Goal: Check status

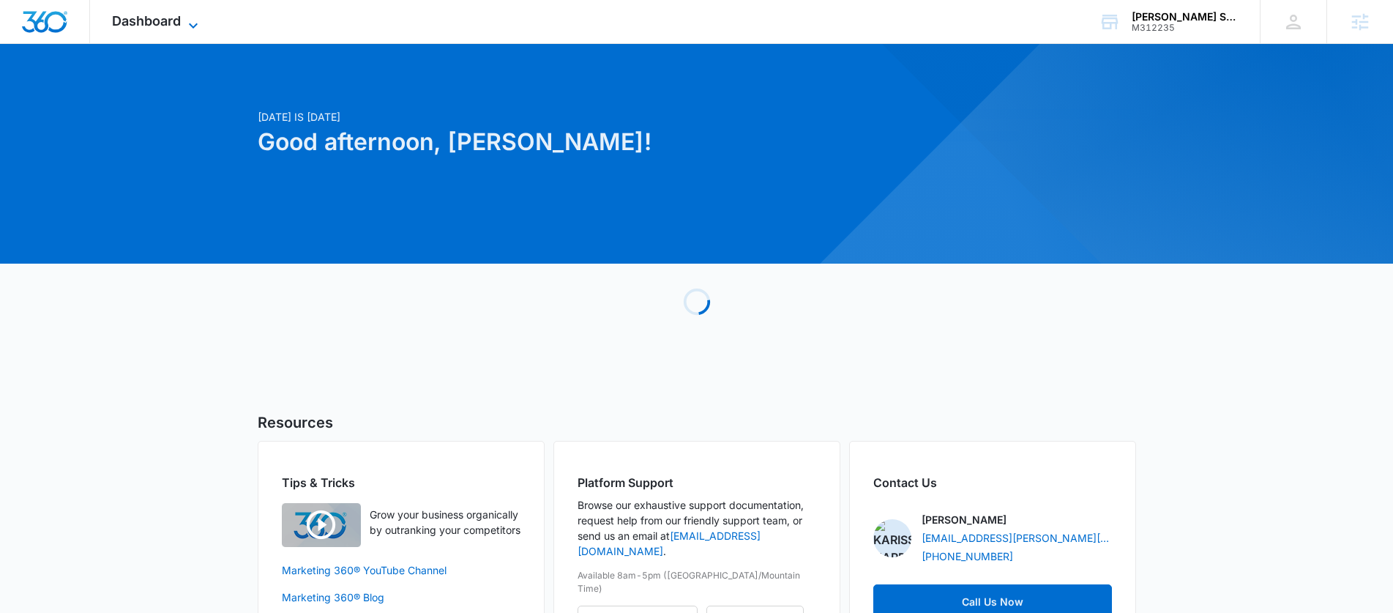
click at [131, 22] on span "Dashboard" at bounding box center [146, 20] width 69 height 15
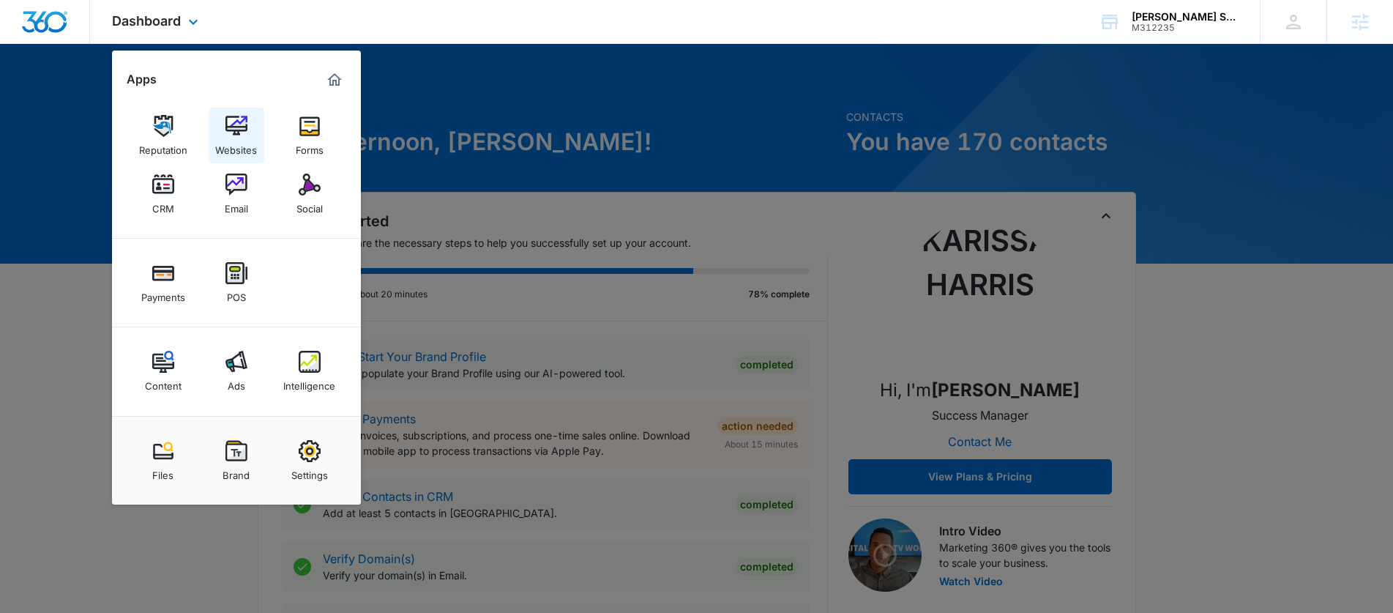
click at [242, 122] on img at bounding box center [237, 126] width 22 height 22
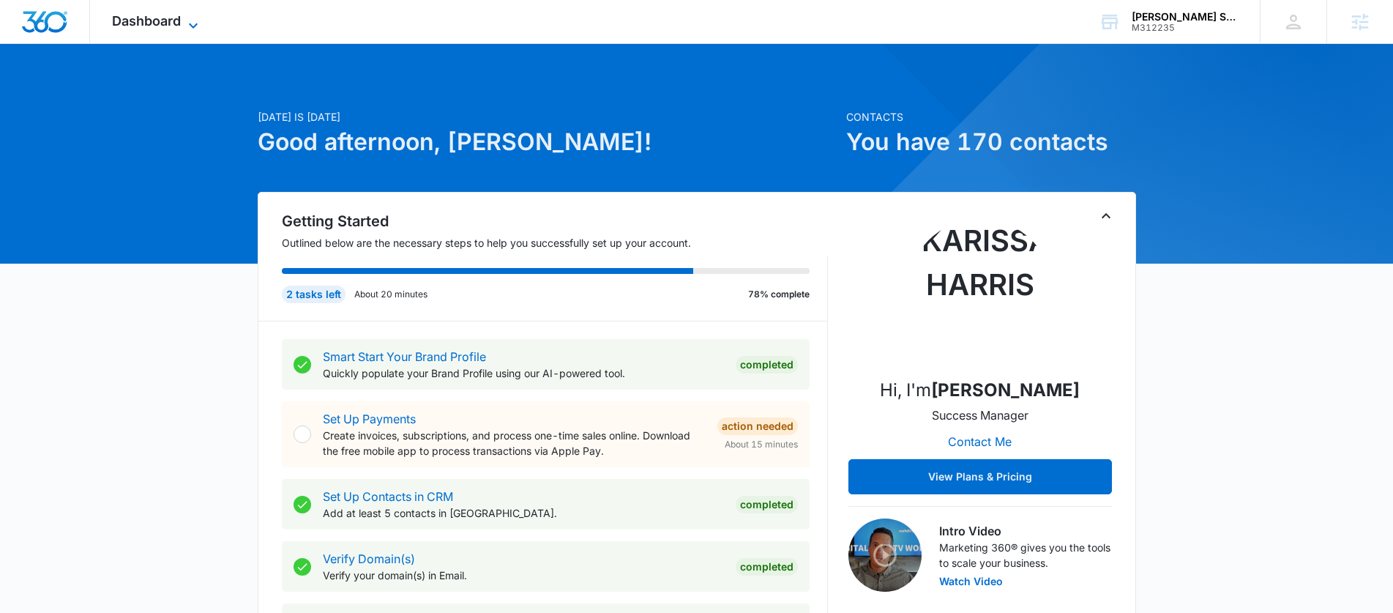
click at [171, 16] on span "Dashboard" at bounding box center [146, 20] width 69 height 15
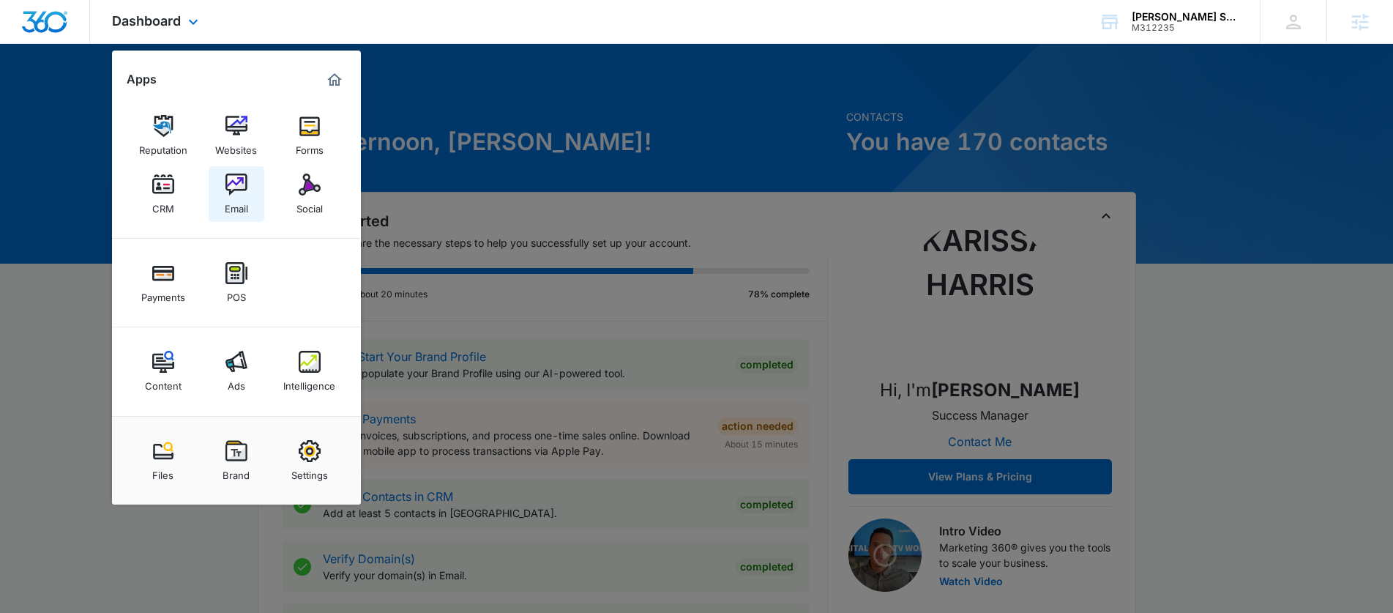
click at [242, 193] on img at bounding box center [237, 185] width 22 height 22
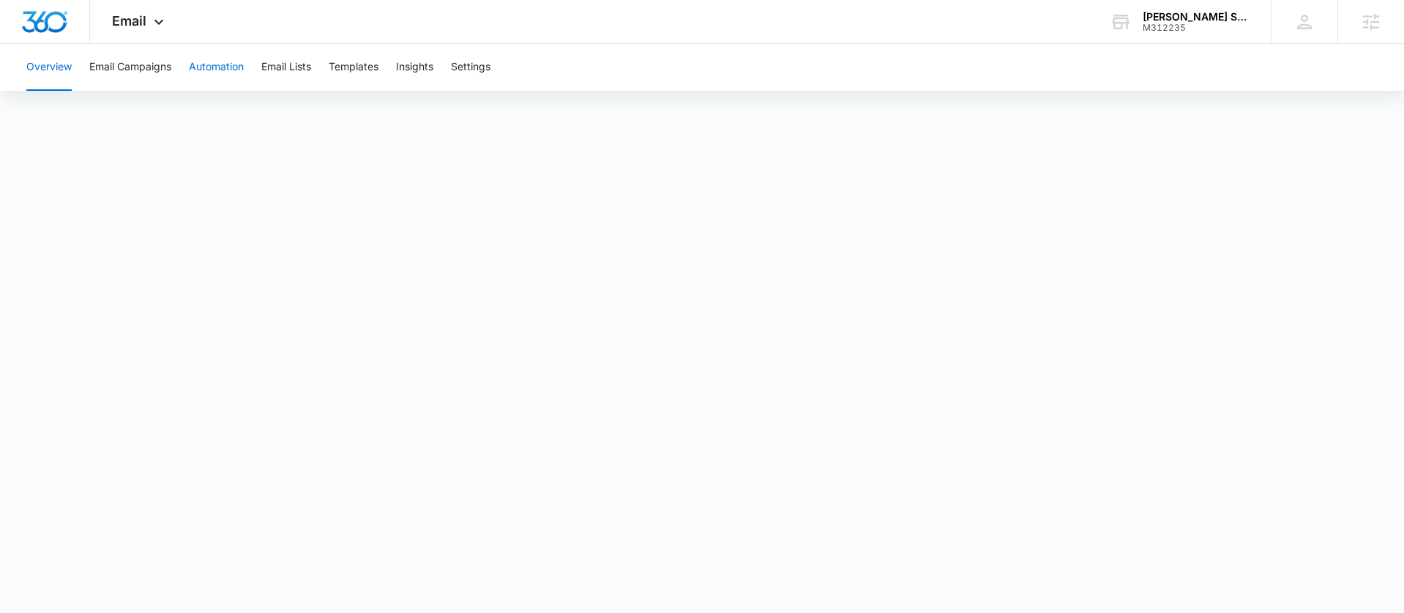
click at [197, 57] on button "Automation" at bounding box center [216, 67] width 55 height 47
click at [291, 69] on button "Email Lists" at bounding box center [286, 67] width 50 height 47
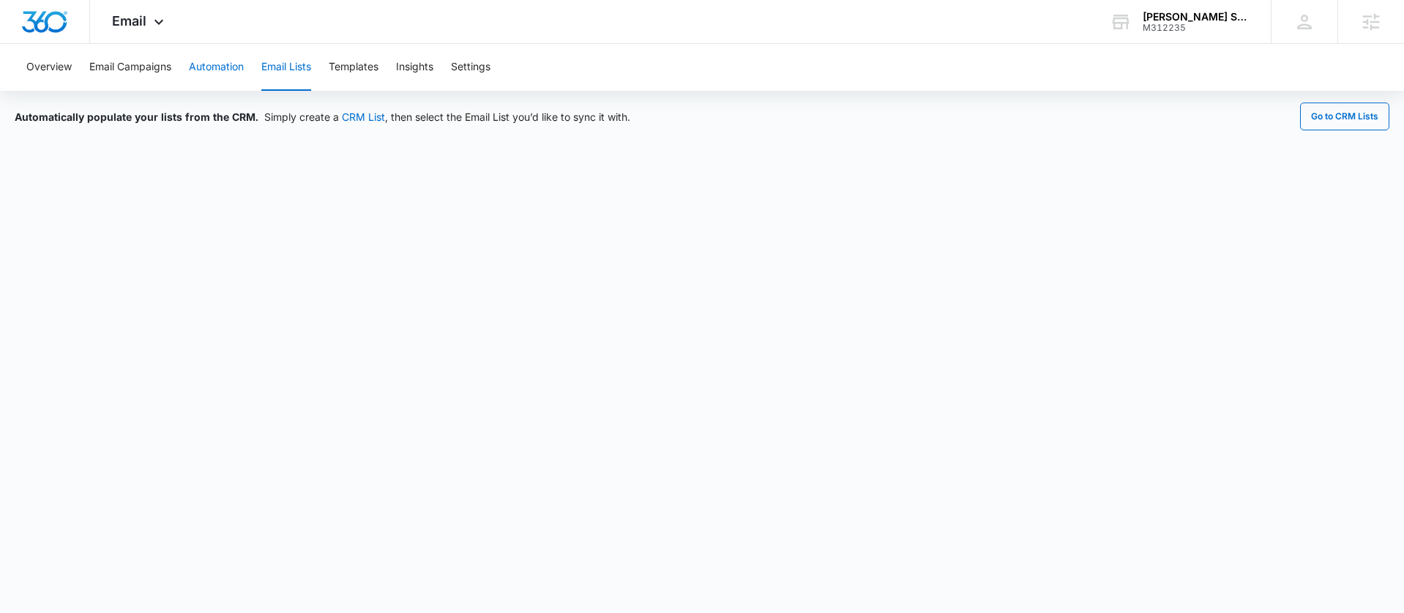
click at [235, 62] on button "Automation" at bounding box center [216, 67] width 55 height 47
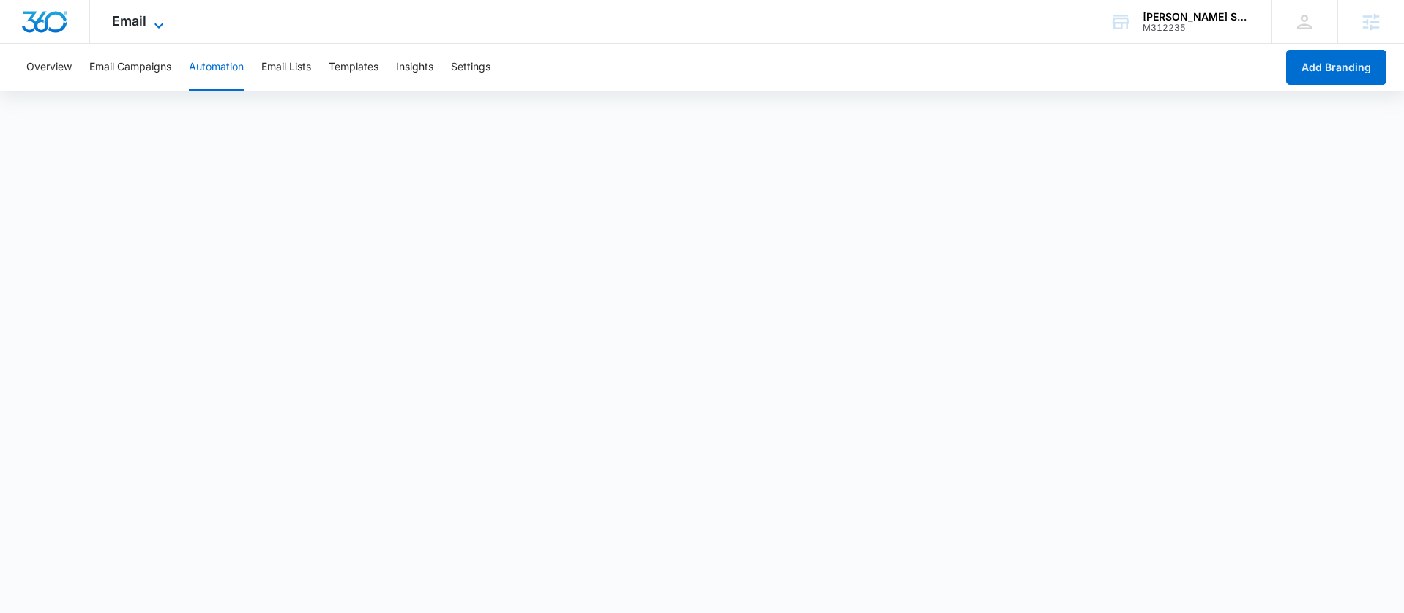
click at [161, 27] on icon at bounding box center [159, 26] width 18 height 18
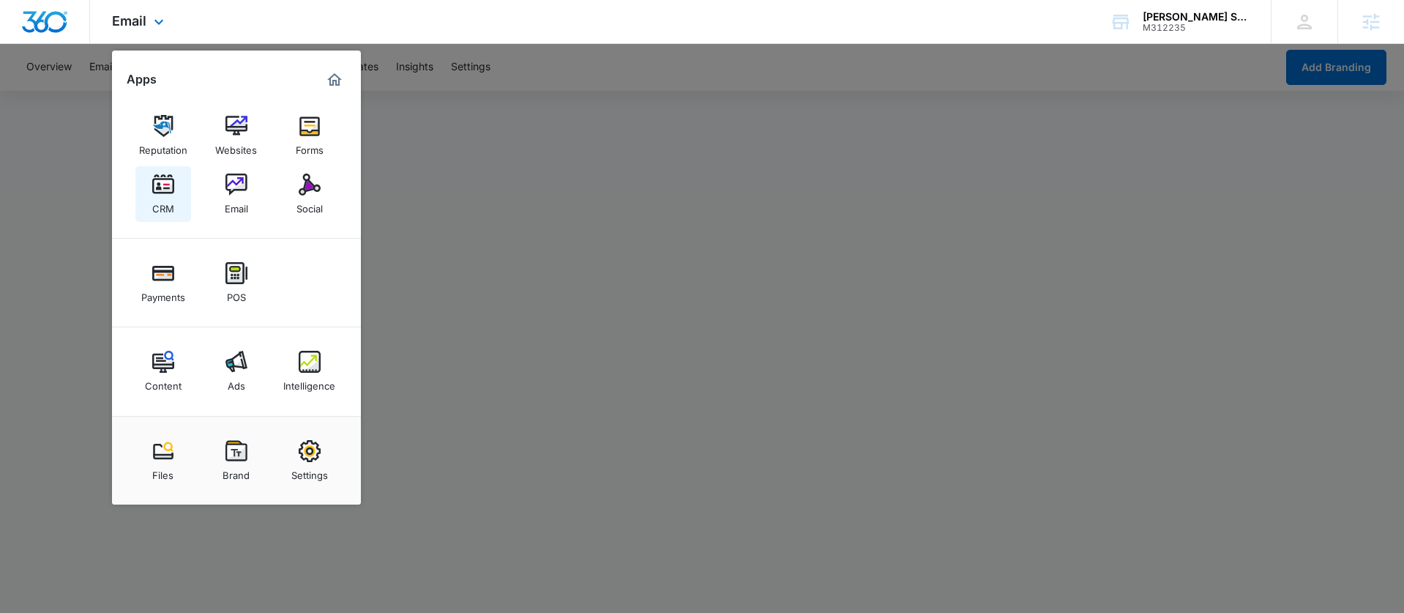
click at [157, 192] on img at bounding box center [163, 185] width 22 height 22
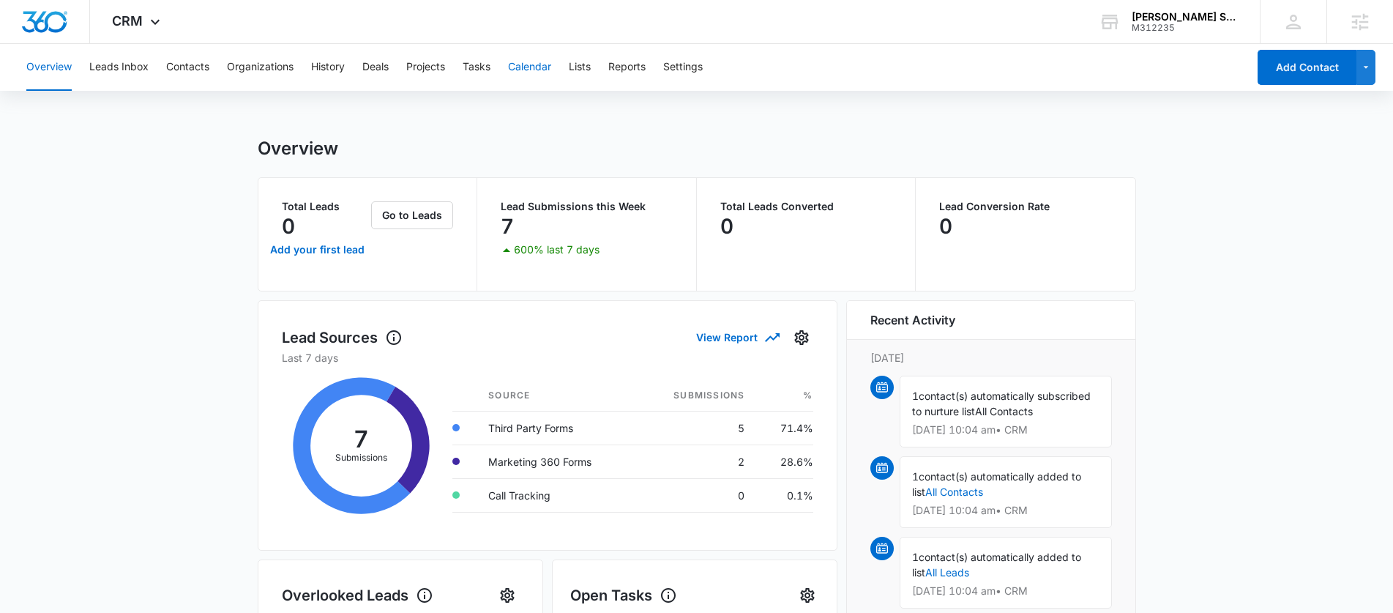
click at [551, 66] on button "Calendar" at bounding box center [529, 67] width 43 height 47
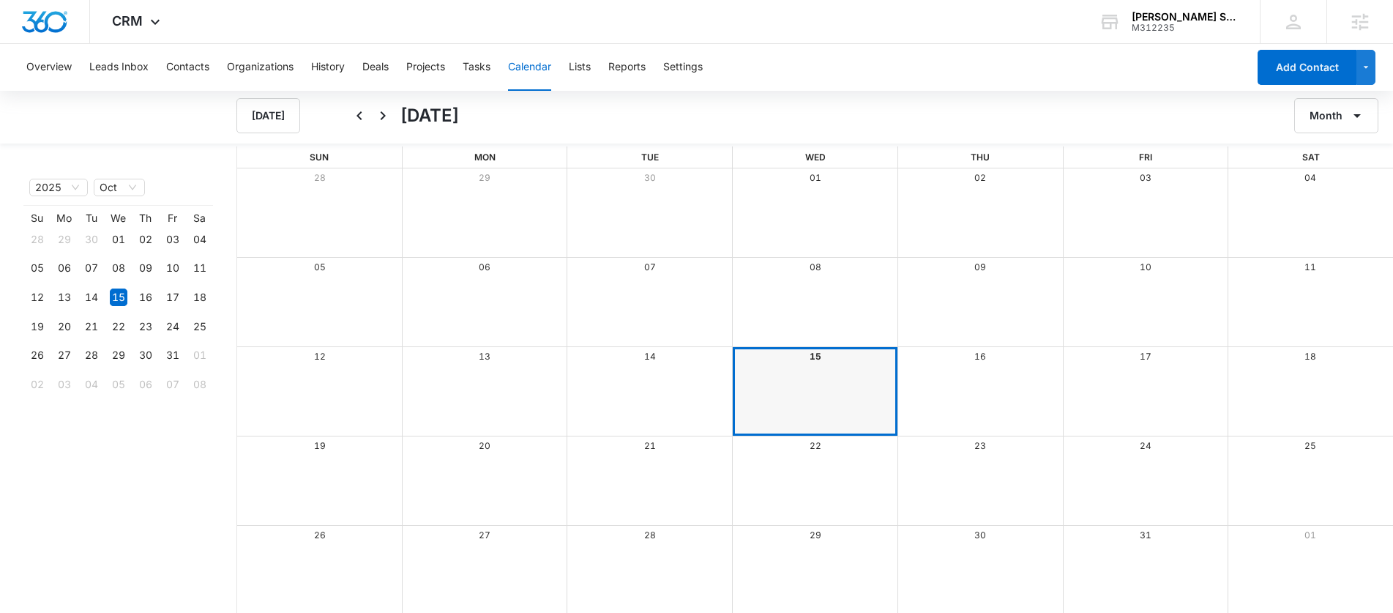
click at [569, 69] on div "Overview Leads Inbox Contacts Organizations History Deals Projects Tasks Calend…" at bounding box center [633, 67] width 1230 height 47
click at [580, 69] on button "Lists" at bounding box center [580, 67] width 22 height 47
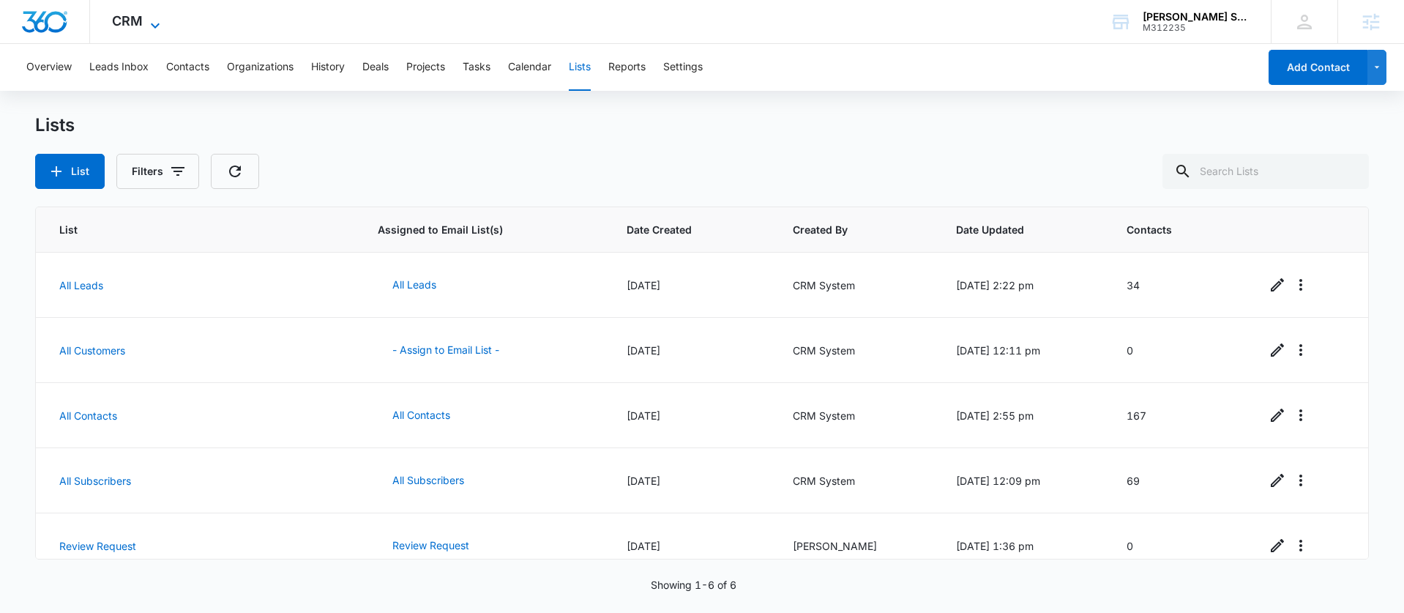
click at [149, 29] on icon at bounding box center [155, 26] width 18 height 18
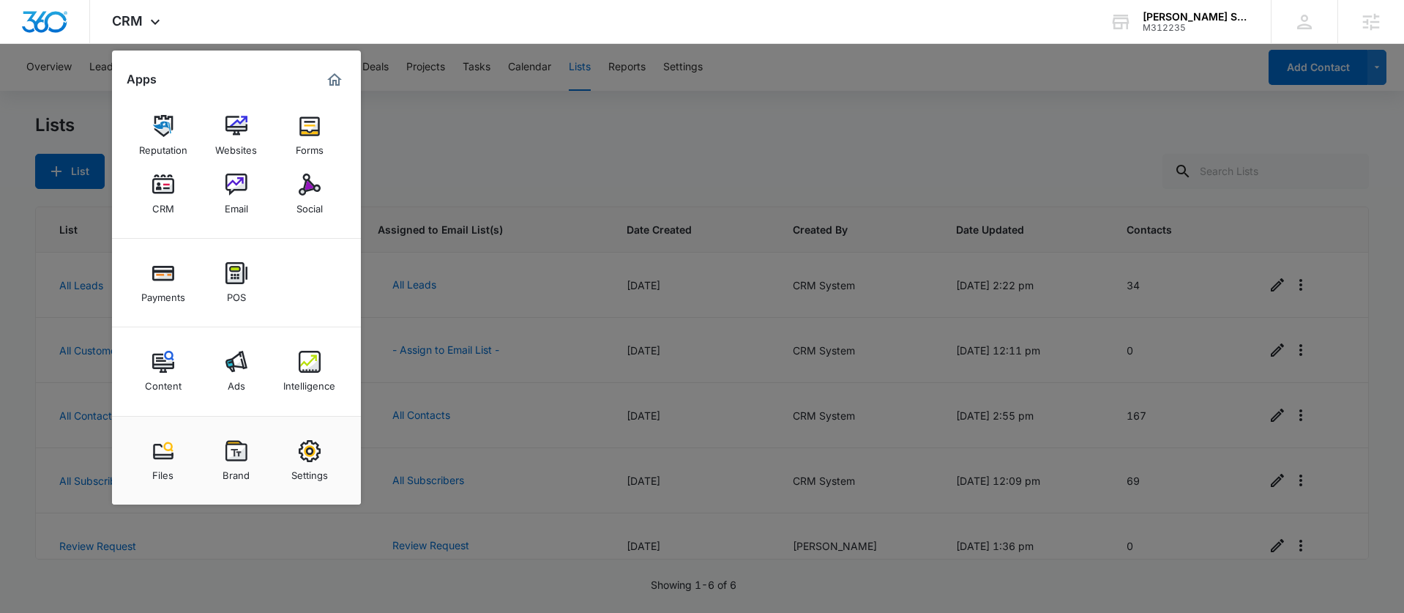
click at [576, 148] on div at bounding box center [702, 306] width 1404 height 613
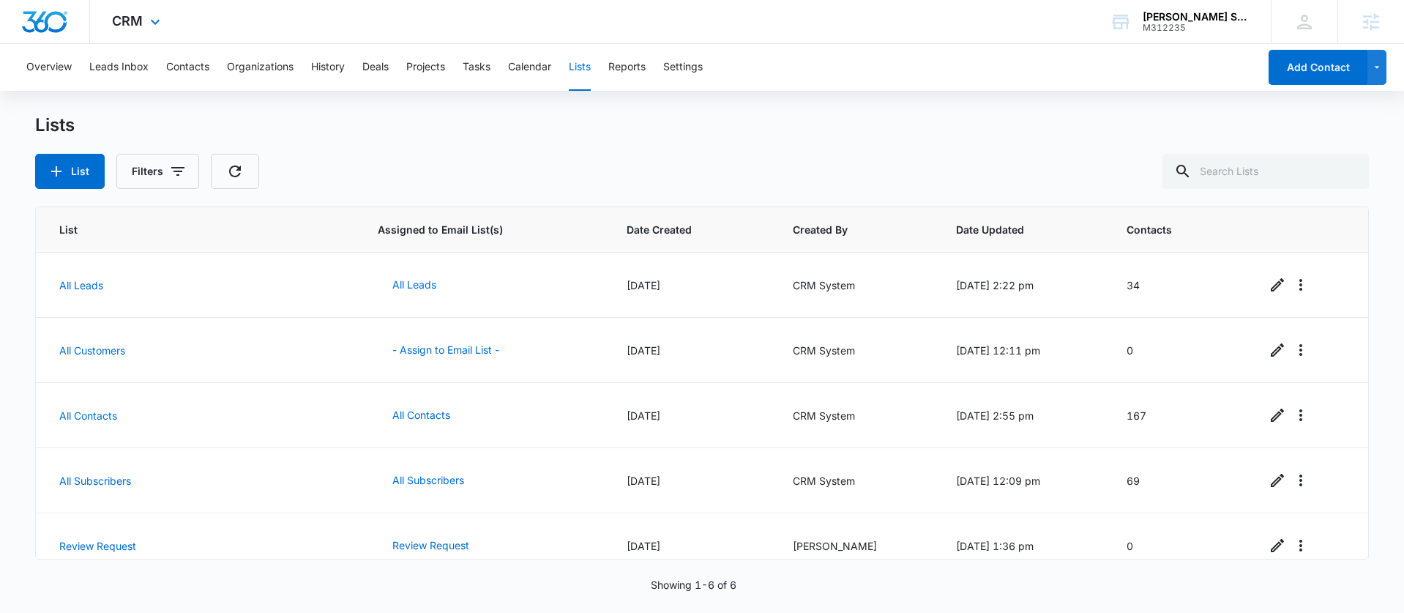
click at [171, 29] on div "CRM Apps Reputation Websites Forms CRM Email Social Payments POS Content Ads In…" at bounding box center [138, 21] width 96 height 43
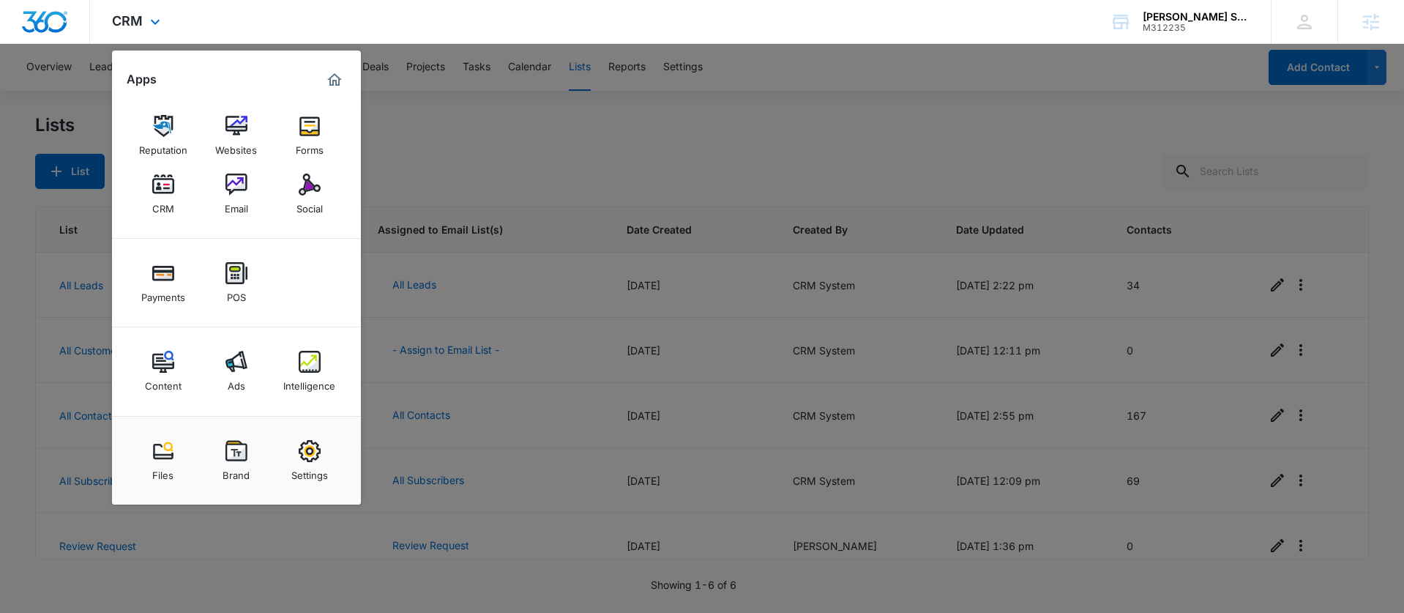
click at [233, 163] on div "Reputation Websites Forms CRM Email Social" at bounding box center [236, 165] width 249 height 147
click at [233, 185] on img at bounding box center [237, 185] width 22 height 22
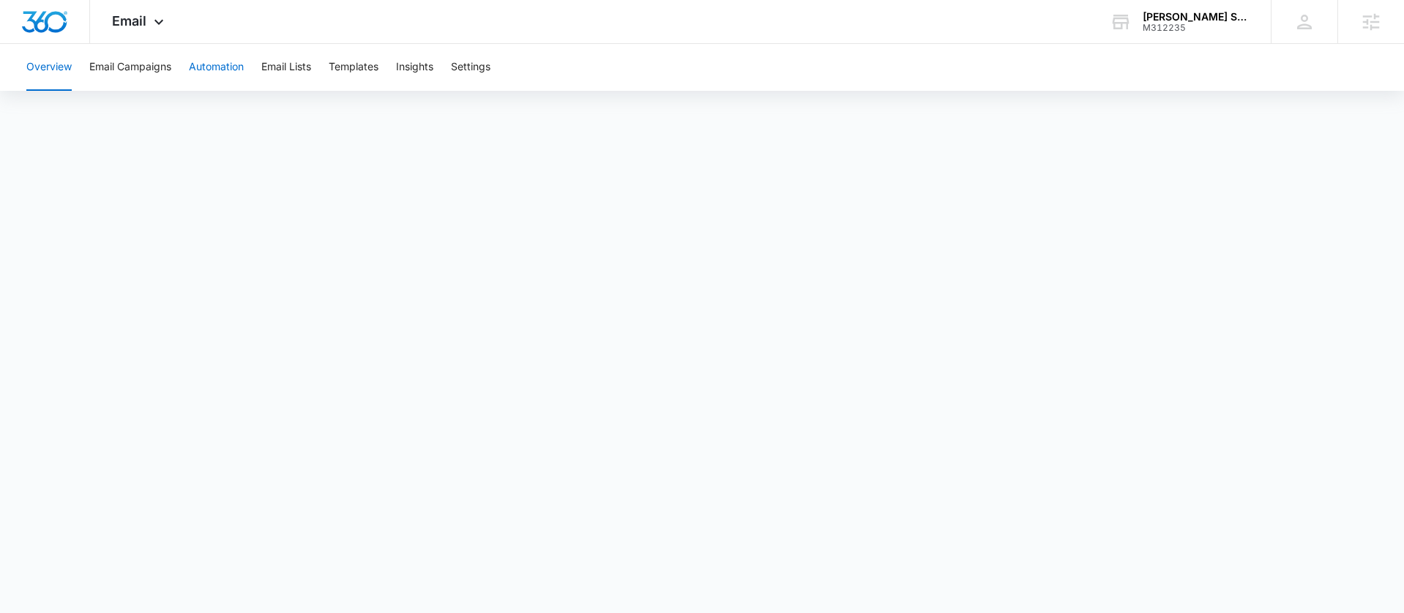
click at [209, 64] on button "Automation" at bounding box center [216, 67] width 55 height 47
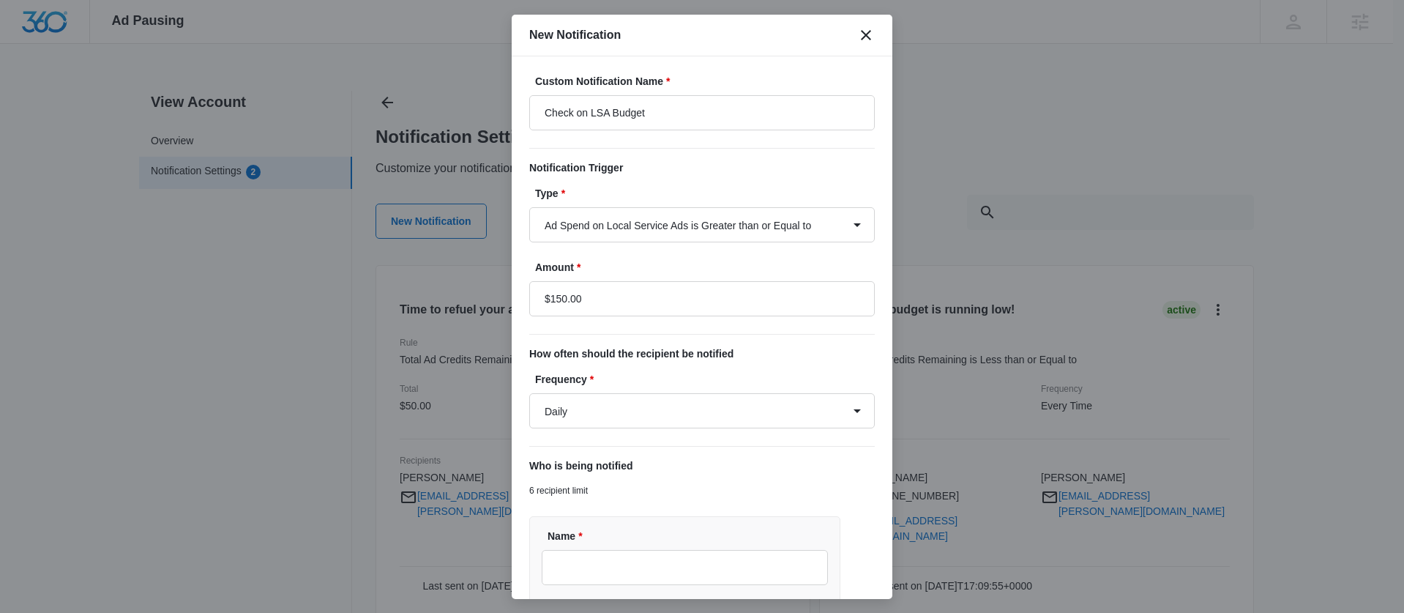
select select "lsa_spend"
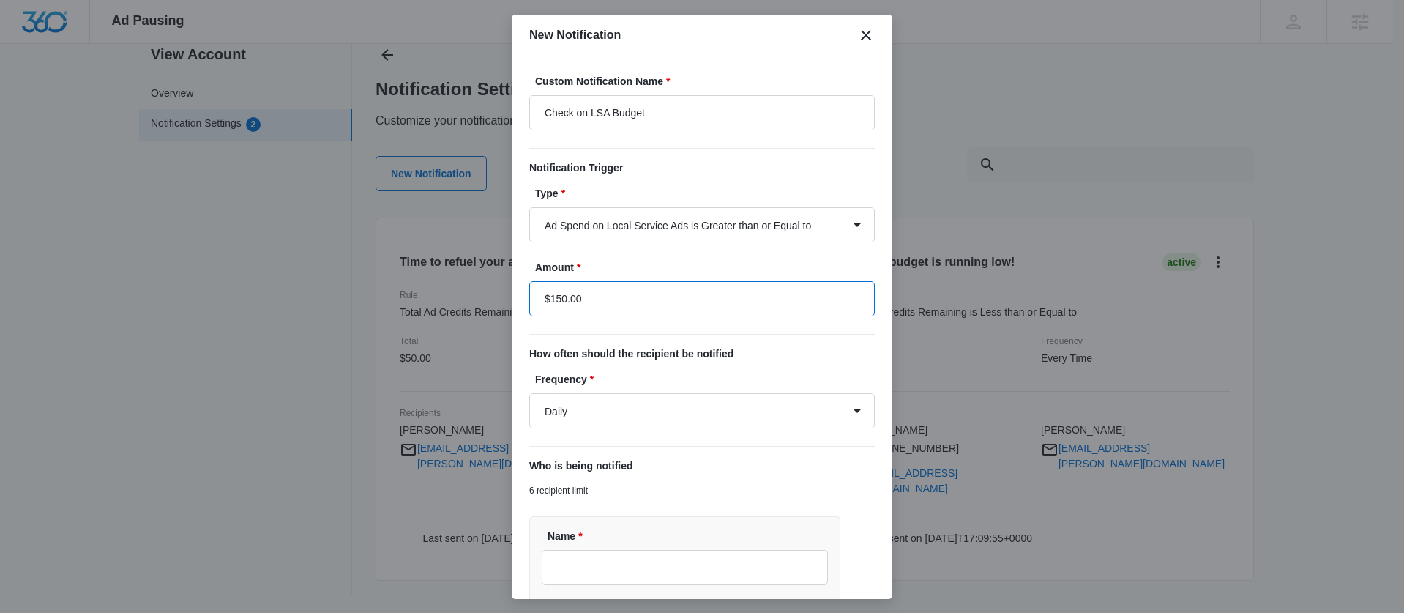
click at [707, 292] on input "$150.00" at bounding box center [702, 298] width 346 height 35
click at [578, 301] on input "$150.00" at bounding box center [702, 298] width 346 height 35
click at [559, 298] on input "$150.00" at bounding box center [702, 298] width 346 height 35
click at [556, 302] on input "$500.00" at bounding box center [702, 298] width 346 height 35
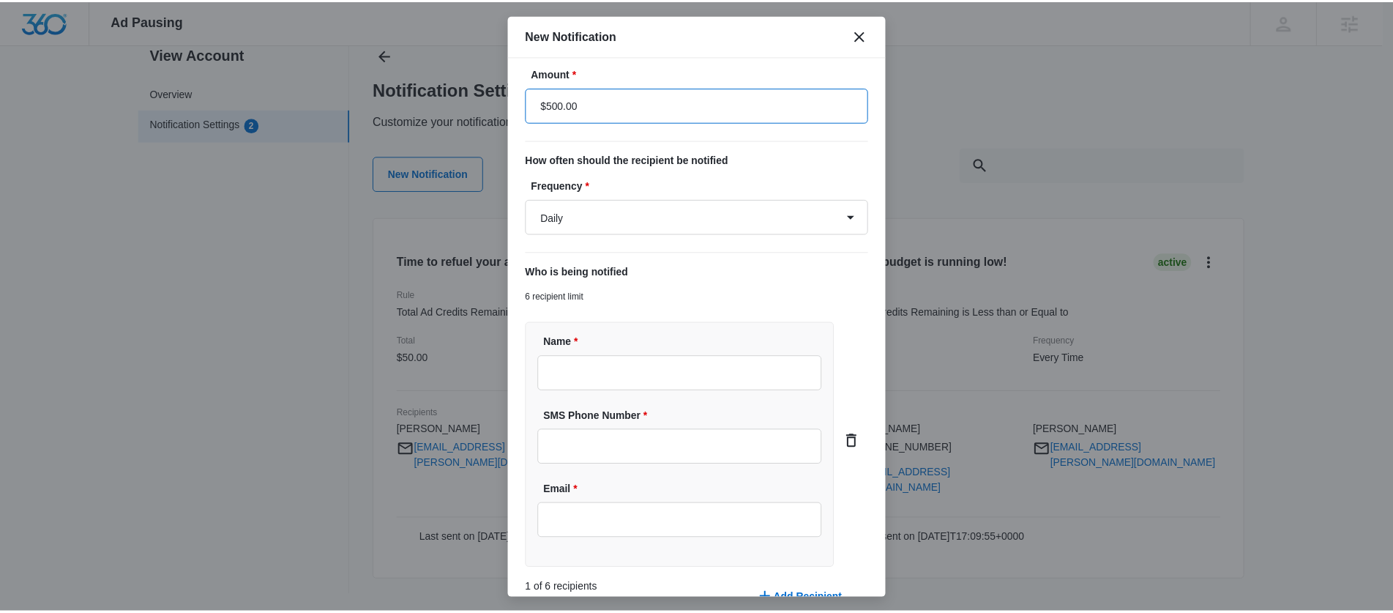
scroll to position [275, 0]
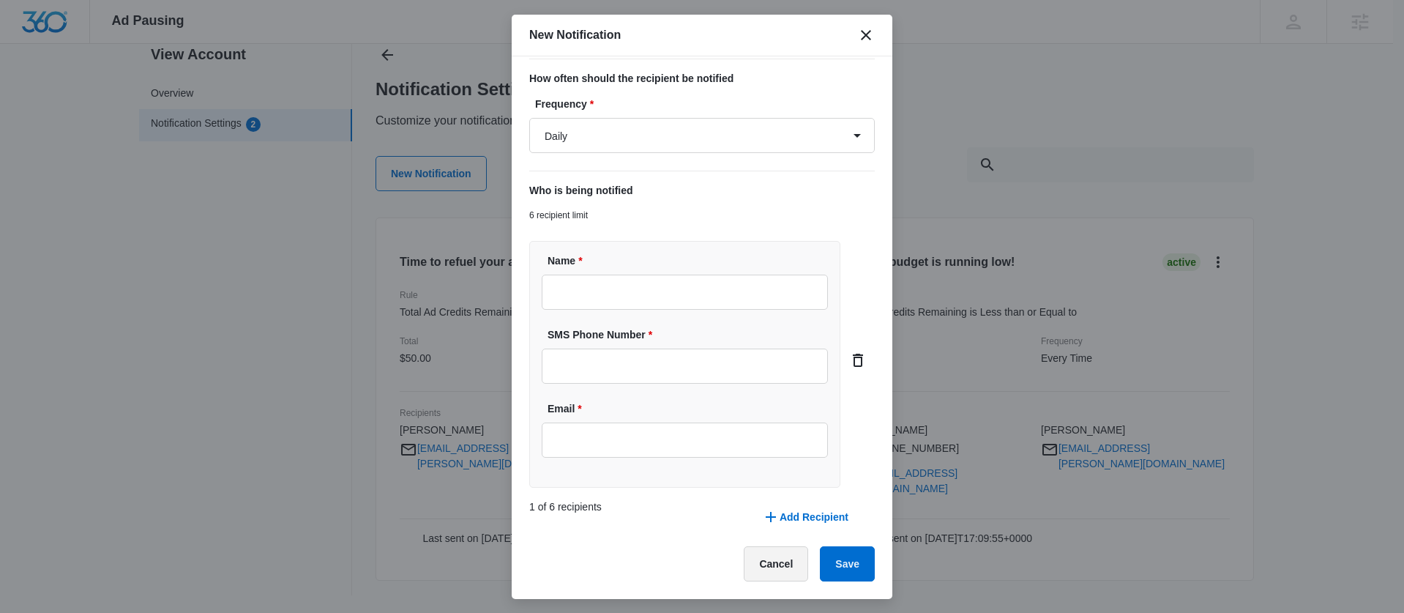
type input "$500.00"
click at [766, 574] on button "Cancel" at bounding box center [776, 563] width 64 height 35
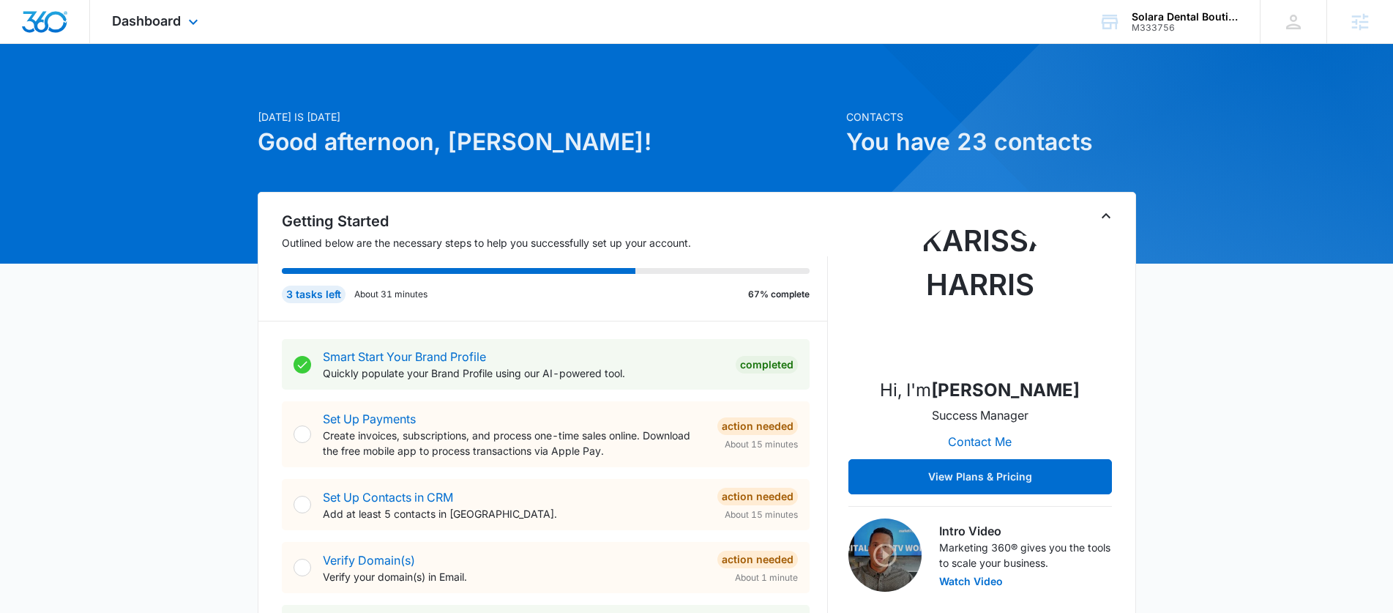
click at [89, 16] on div at bounding box center [45, 21] width 90 height 43
click at [100, 11] on div "Dashboard Apps Reputation Websites Forms CRM Email Social Shop Payments POS Con…" at bounding box center [157, 21] width 134 height 43
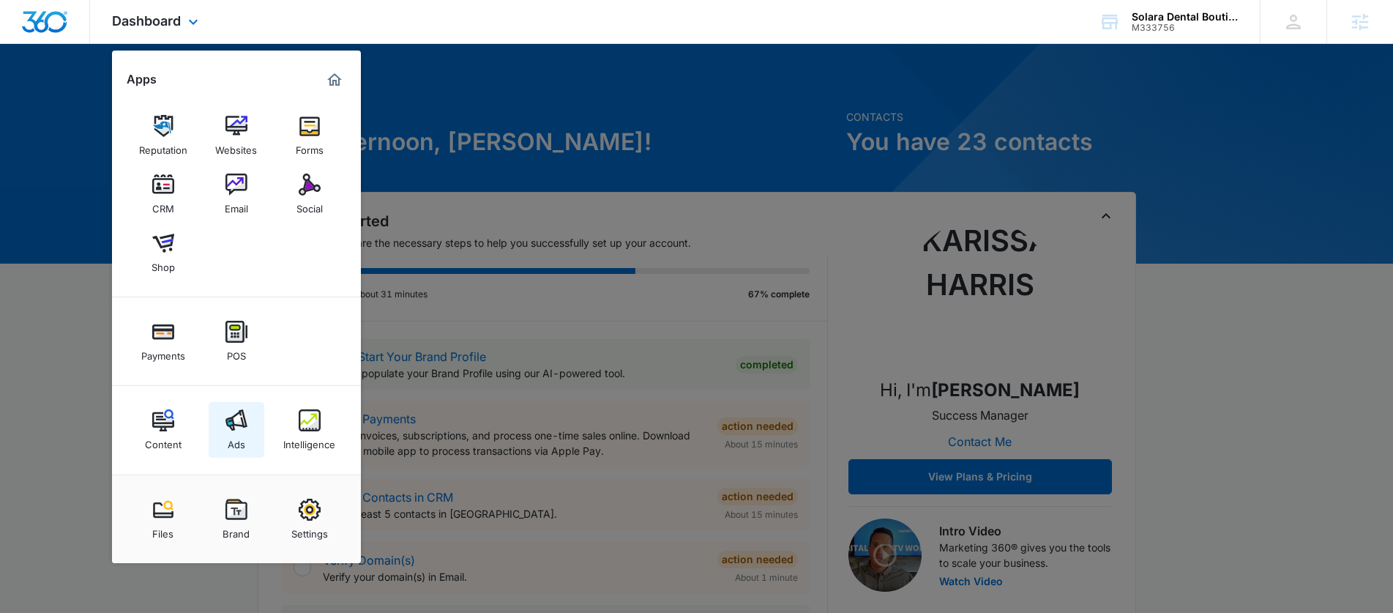
click at [248, 424] on link "Ads" at bounding box center [237, 430] width 56 height 56
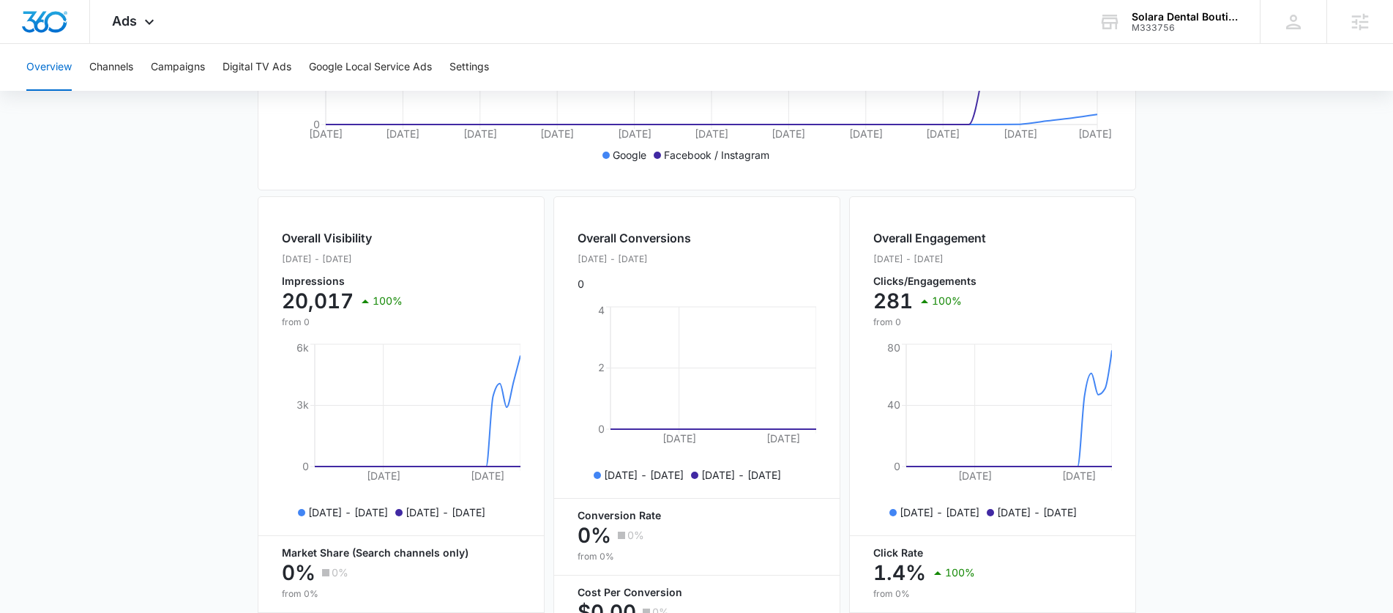
scroll to position [264, 0]
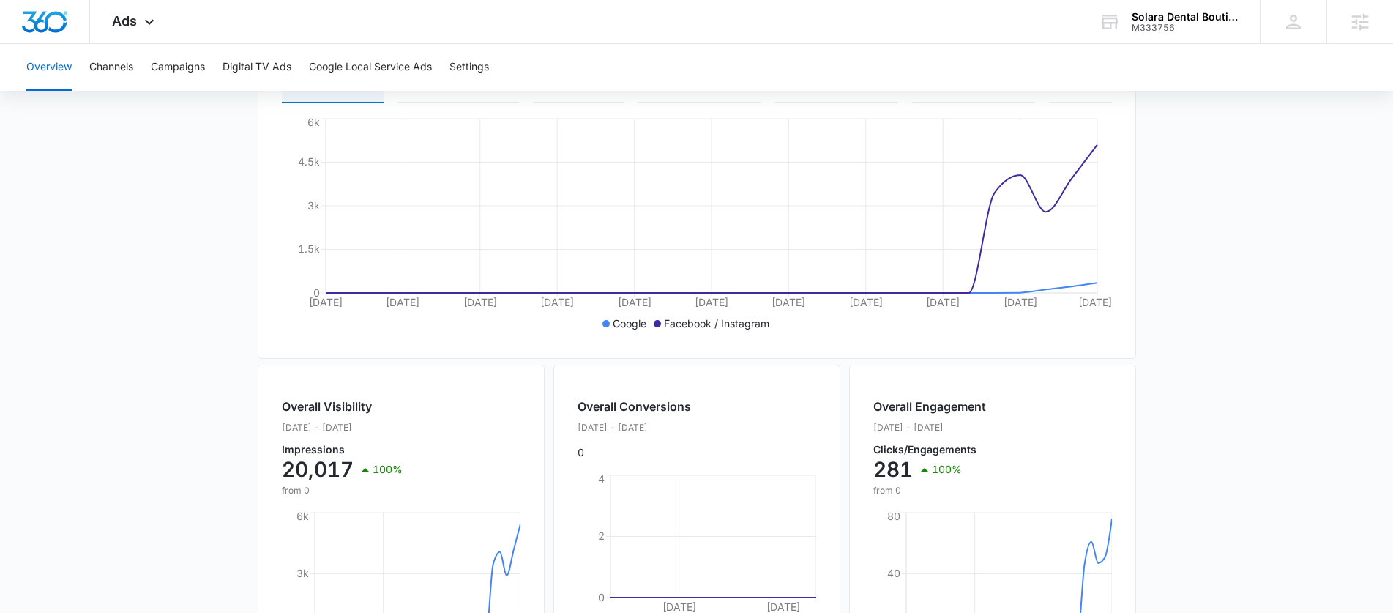
drag, startPoint x: 135, startPoint y: 70, endPoint x: 134, endPoint y: 110, distance: 40.3
click at [135, 70] on div "Overview Channels Campaigns Digital TV Ads Google Local Service Ads Settings" at bounding box center [697, 67] width 1358 height 47
click at [105, 57] on button "Channels" at bounding box center [111, 67] width 44 height 47
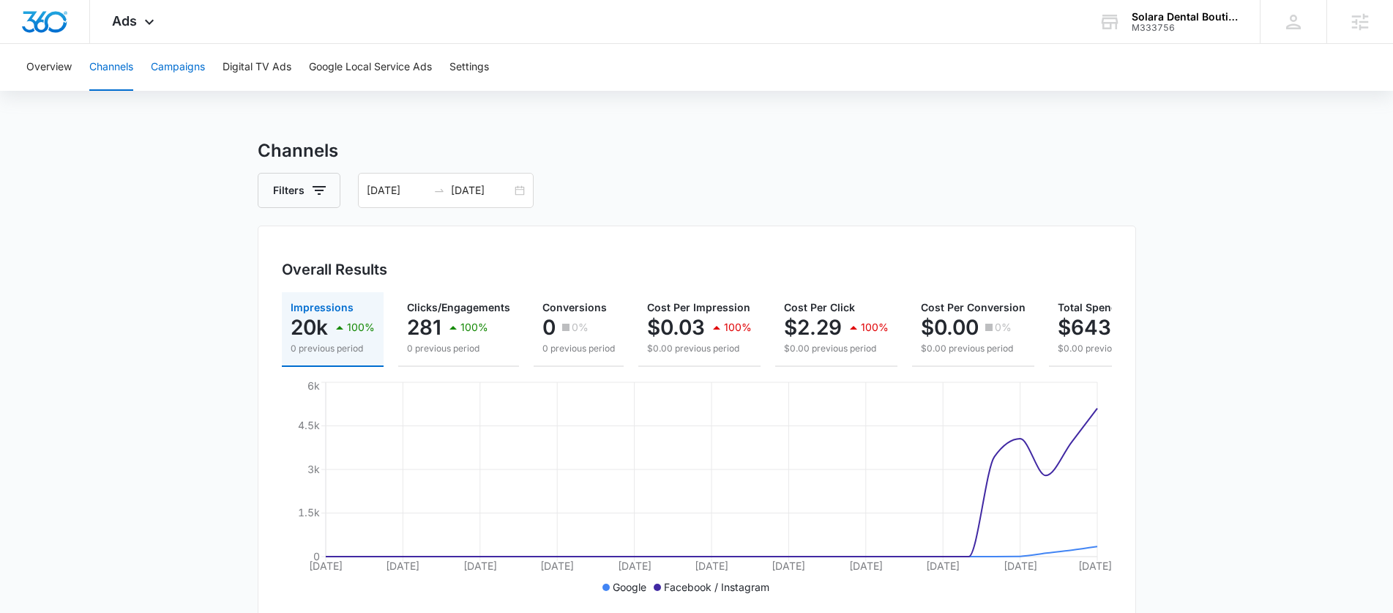
click at [195, 64] on button "Campaigns" at bounding box center [178, 67] width 54 height 47
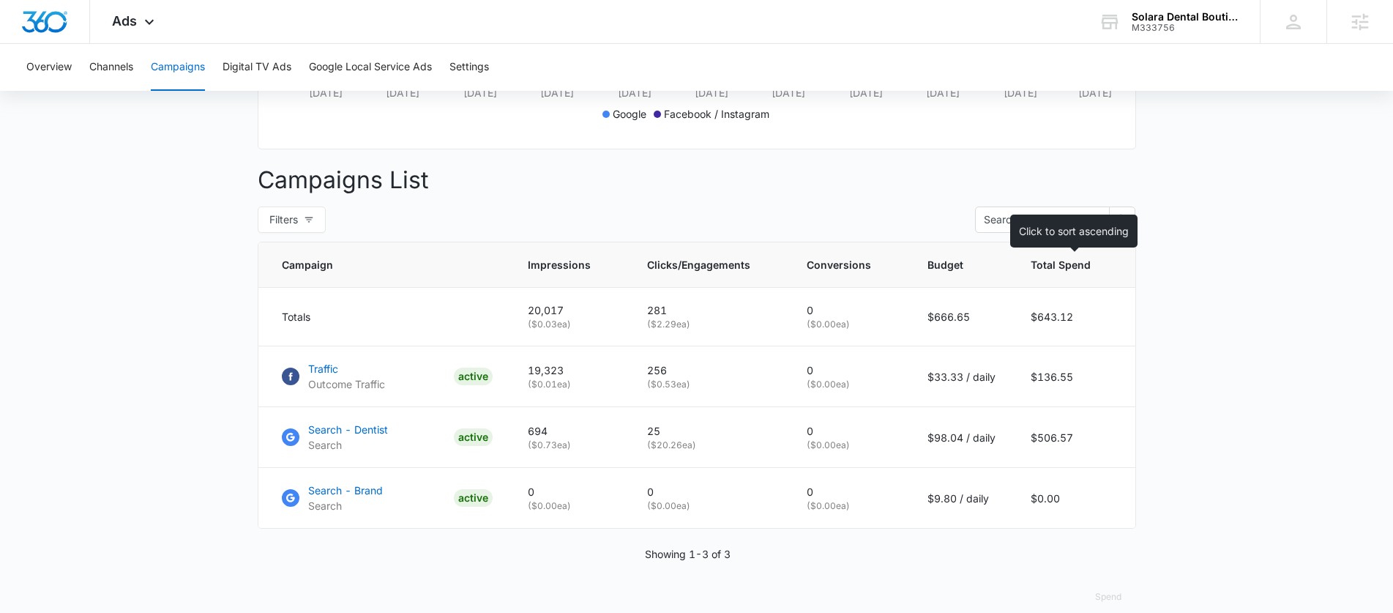
scroll to position [476, 0]
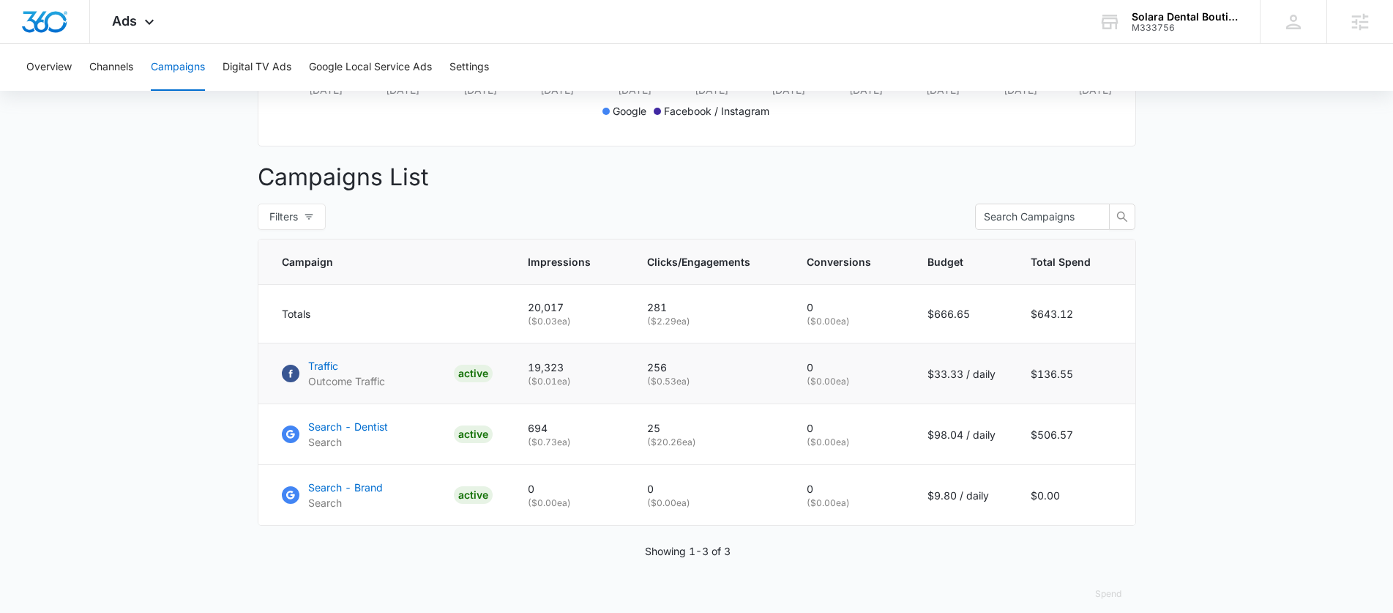
click at [327, 367] on td "Traffic Outcome Traffic ACTIVE" at bounding box center [384, 373] width 252 height 61
click at [334, 372] on p "Traffic" at bounding box center [346, 365] width 77 height 15
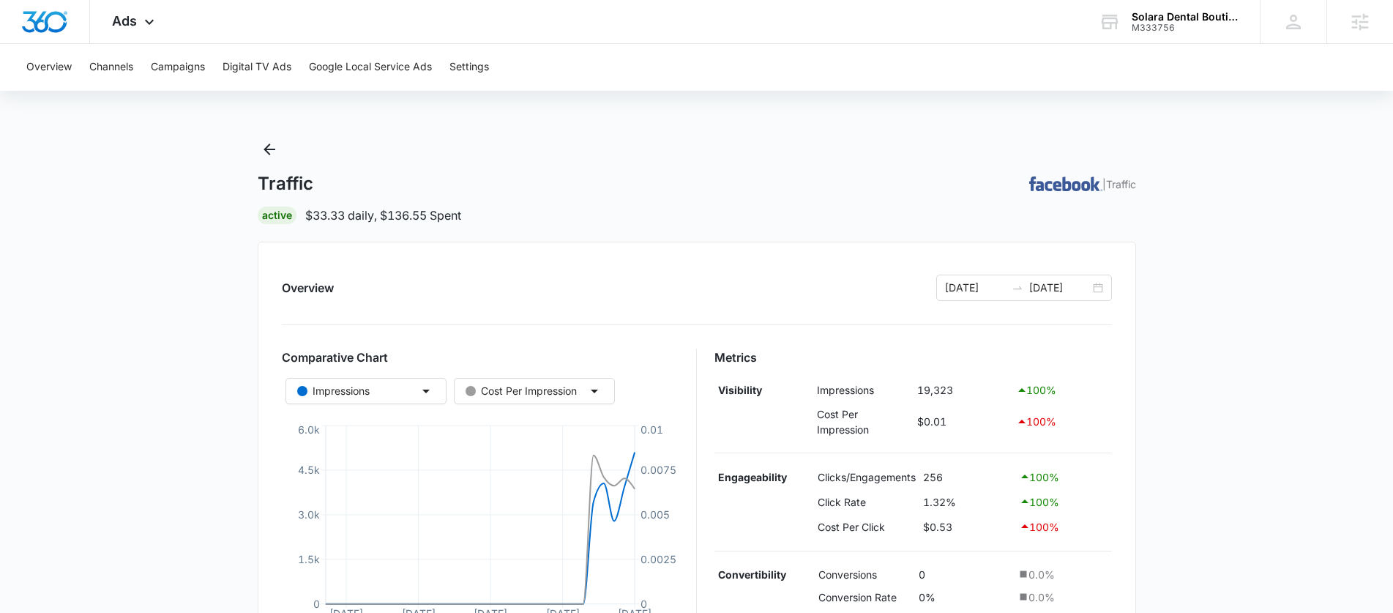
click at [267, 169] on div "Traffic | Traffic Active $33.33 daily , $136.55 Spent" at bounding box center [697, 181] width 879 height 86
click at [268, 149] on icon "Back" at bounding box center [270, 150] width 12 height 12
